Goal: Task Accomplishment & Management: Manage account settings

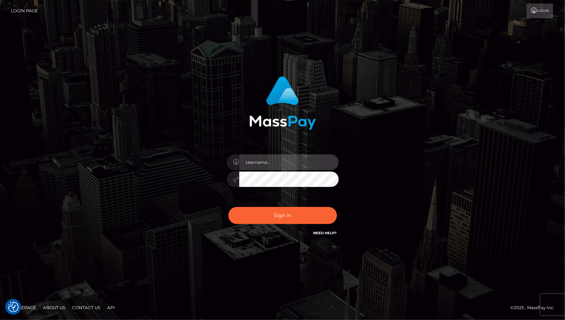
type input "cheli"
click at [252, 170] on div "cheli" at bounding box center [282, 176] width 123 height 54
click at [252, 224] on div "Sign in Need Help?" at bounding box center [282, 218] width 123 height 31
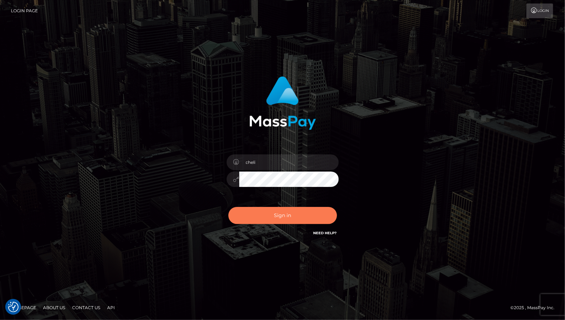
click at [257, 218] on button "Sign in" at bounding box center [282, 215] width 109 height 17
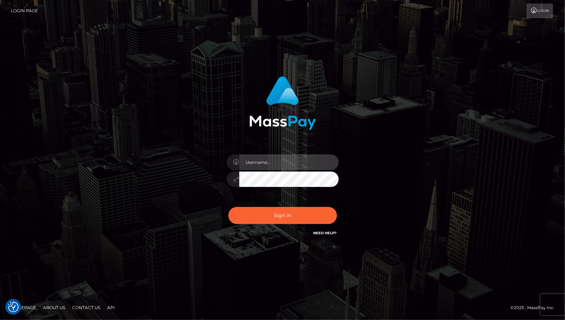
type input "cheli"
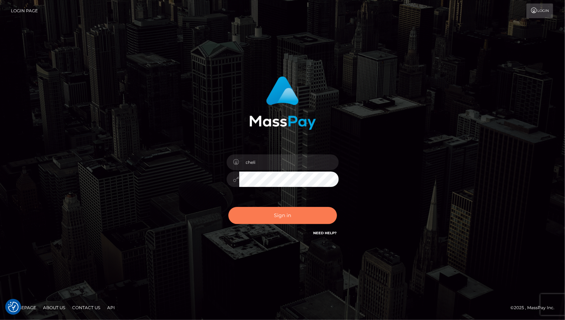
click at [268, 213] on button "Sign in" at bounding box center [282, 215] width 109 height 17
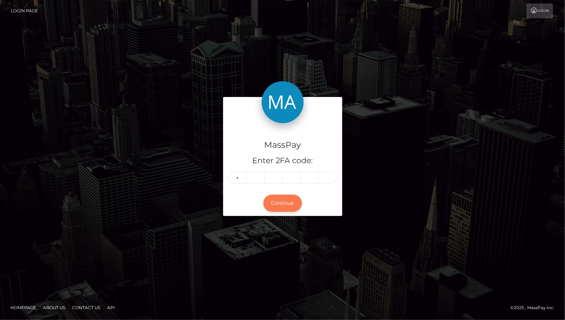
type input "3"
type input "8"
type input "4"
type input "8"
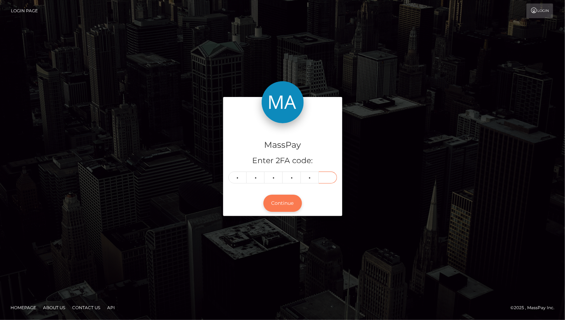
type input "8"
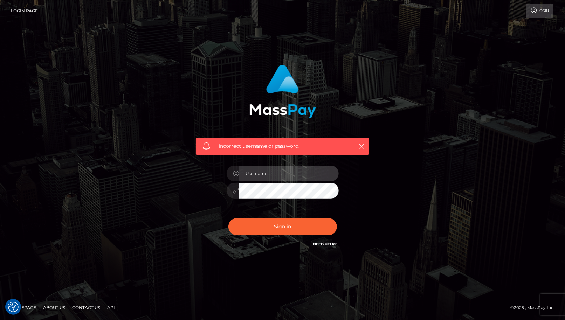
type input "cheli"
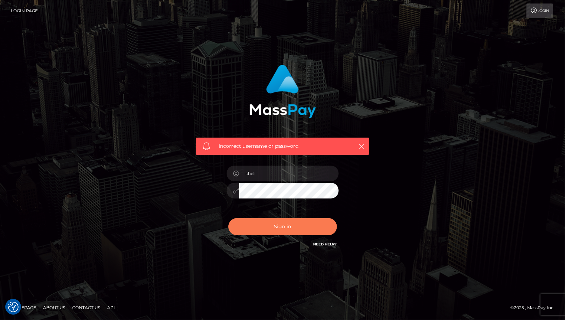
click at [256, 231] on button "Sign in" at bounding box center [282, 226] width 109 height 17
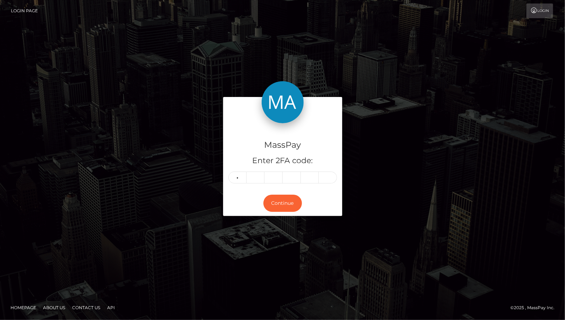
type input "3"
type input "1"
type input "4"
type input "7"
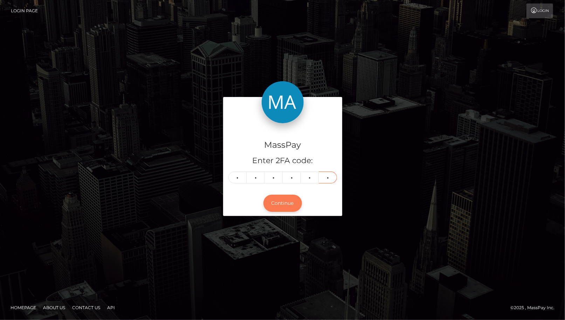
type input "1"
click at [290, 205] on button "Continue" at bounding box center [282, 203] width 39 height 17
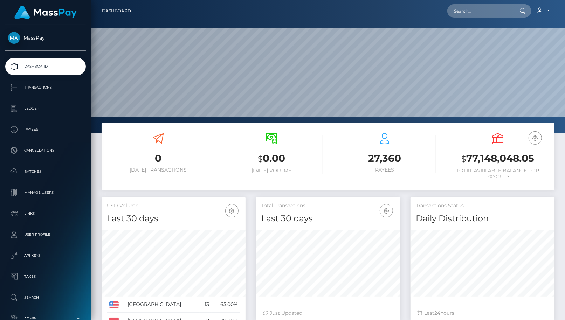
scroll to position [124, 144]
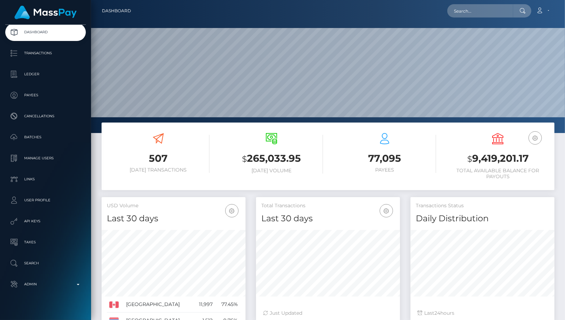
scroll to position [43, 0]
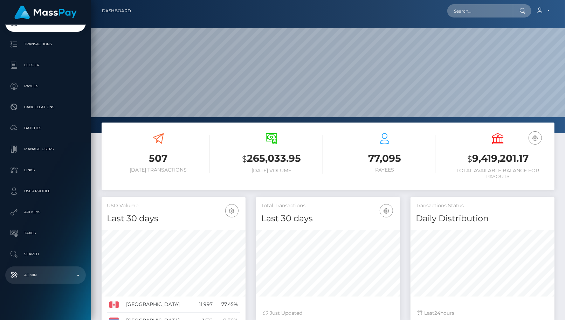
click at [46, 280] on p "Admin" at bounding box center [45, 275] width 75 height 11
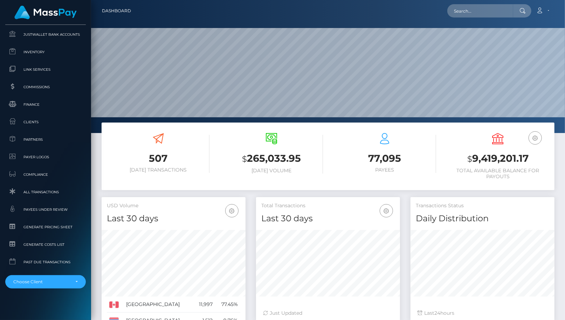
scroll to position [435, 0]
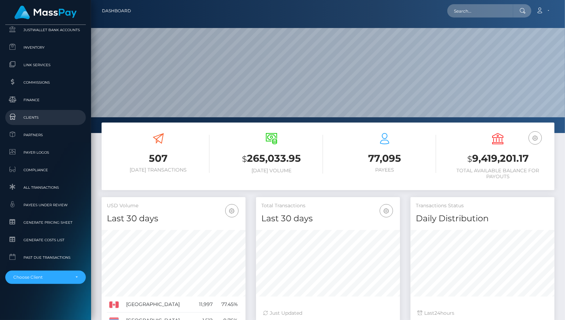
click at [41, 121] on link "Clients" at bounding box center [45, 117] width 81 height 15
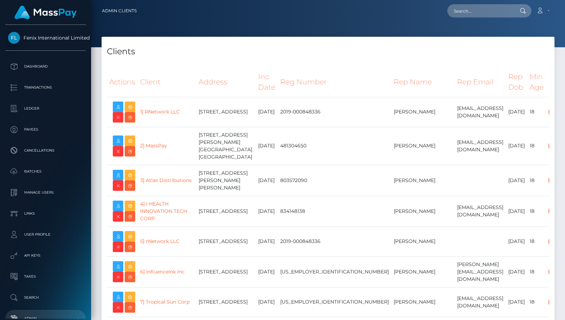
select select "223"
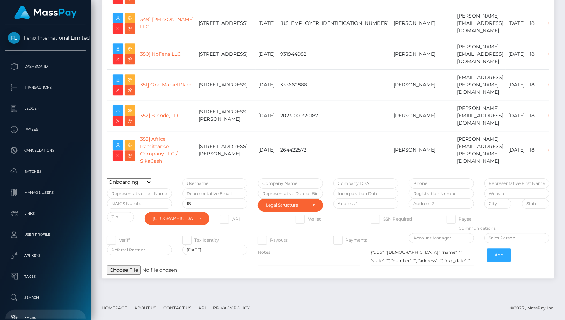
scroll to position [11386, 0]
drag, startPoint x: 164, startPoint y: 158, endPoint x: 358, endPoint y: 14, distance: 241.2
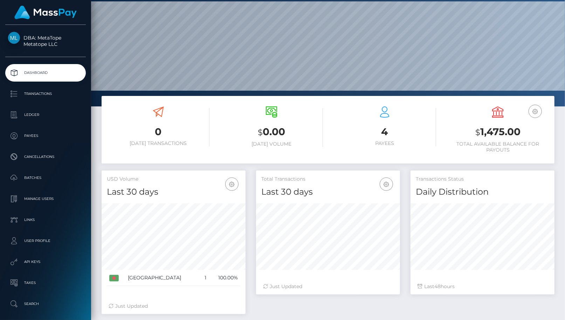
scroll to position [27, 0]
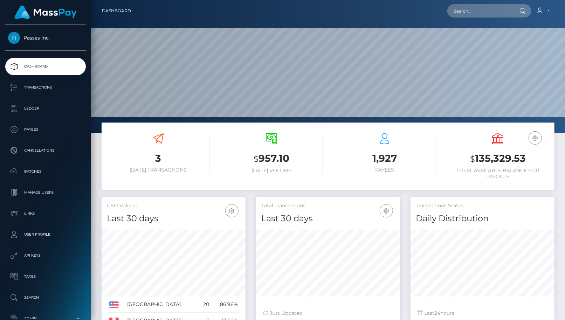
scroll to position [124, 144]
